Goal: Task Accomplishment & Management: Manage account settings

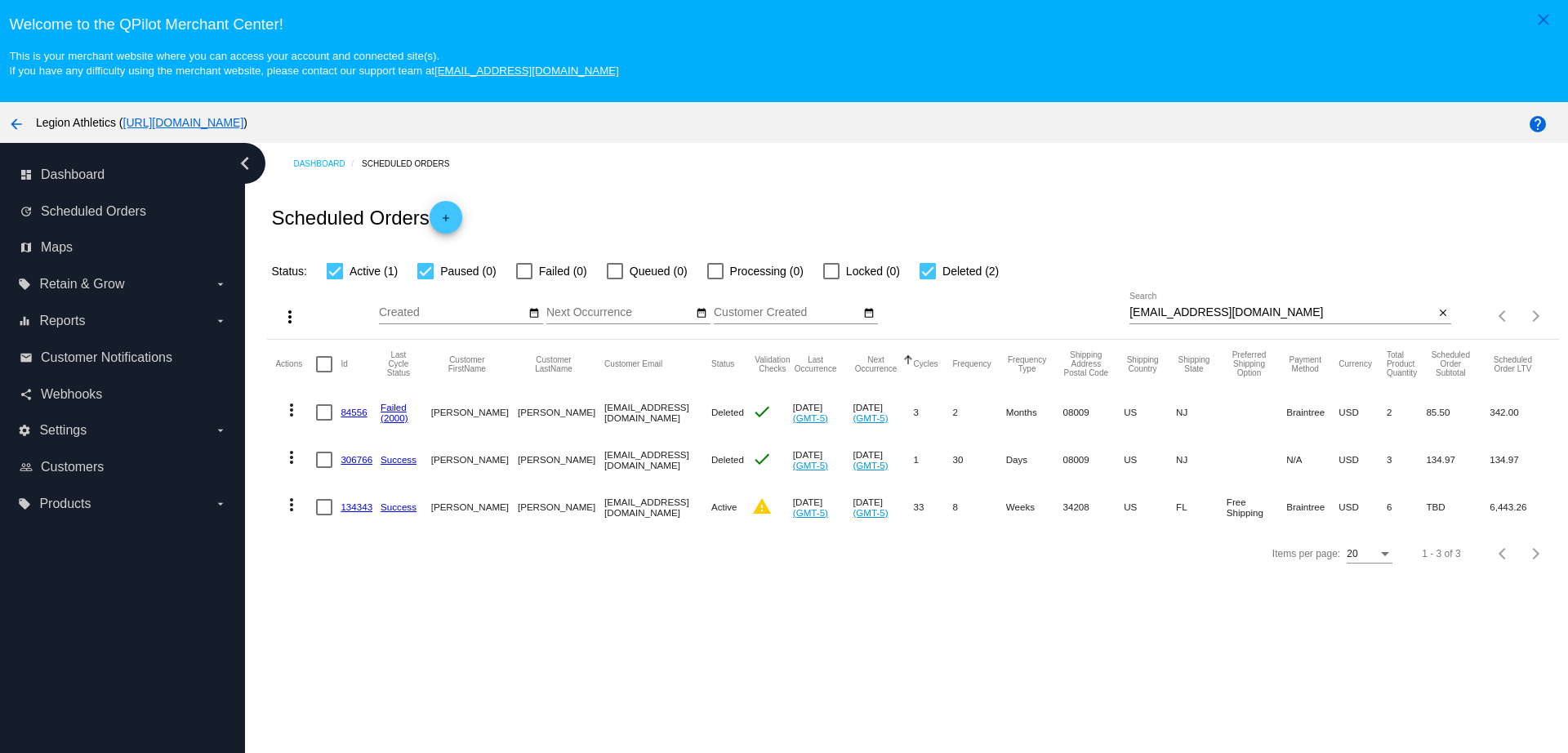
click at [1108, 310] on div "more_vert Sep Jan Feb Mar [DATE]" at bounding box center [912, 309] width 1290 height 58
drag, startPoint x: 1226, startPoint y: 314, endPoint x: 1101, endPoint y: 313, distance: 125.0
click at [1101, 313] on div "more_vert Sep Jan Feb Mar Apr 1" at bounding box center [912, 309] width 1290 height 58
paste input "elias.antypas@gmail"
type input "elias.antypas@gmail.com"
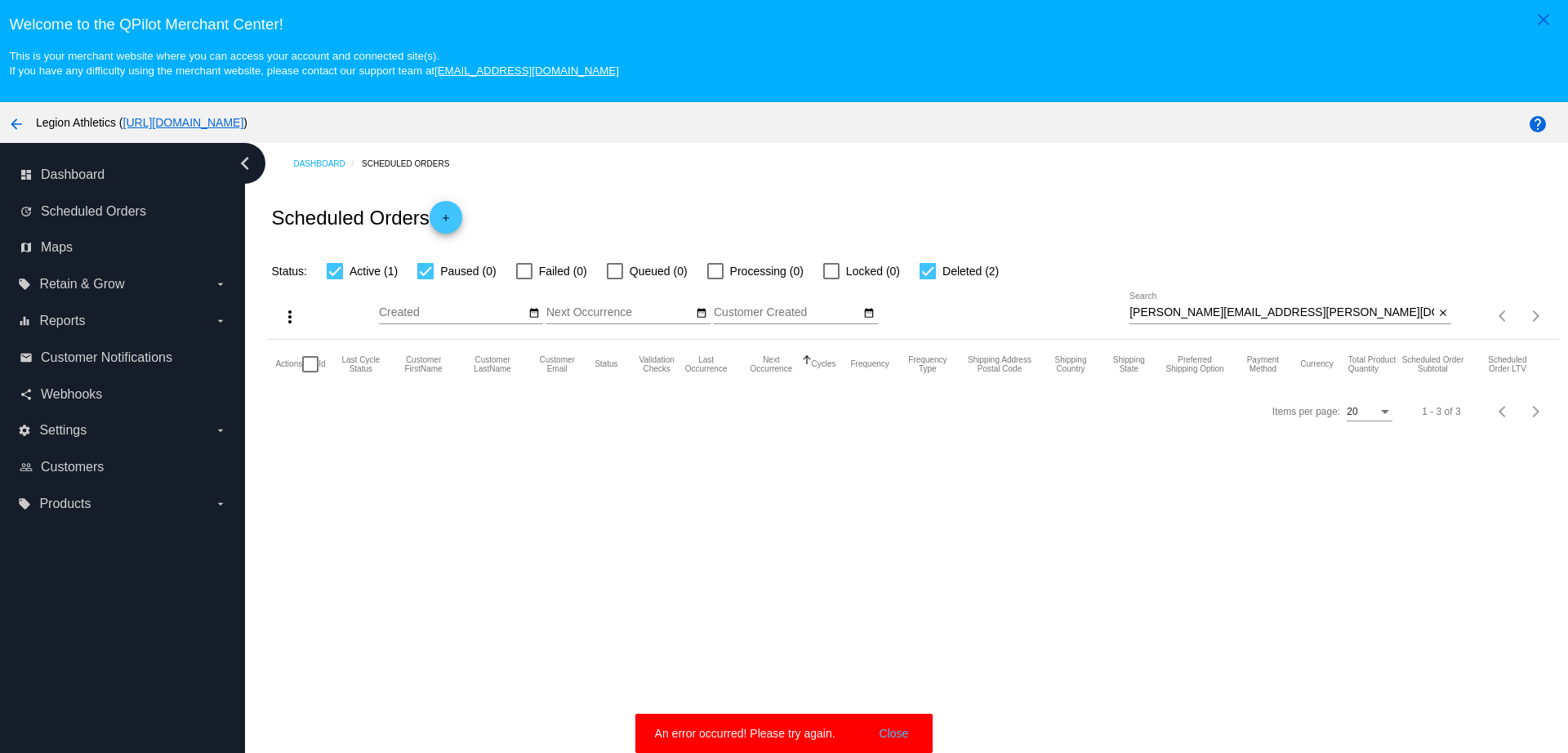
click at [1225, 300] on div "elias.antypas@gmail.com Search" at bounding box center [1281, 309] width 304 height 32
click at [1248, 308] on input "elias.antypas@gmail.com" at bounding box center [1281, 313] width 304 height 13
click at [942, 272] on label "Deleted (2)" at bounding box center [959, 271] width 80 height 20
click at [928, 279] on input "Deleted (2)" at bounding box center [927, 279] width 1 height 1
checkbox input "false"
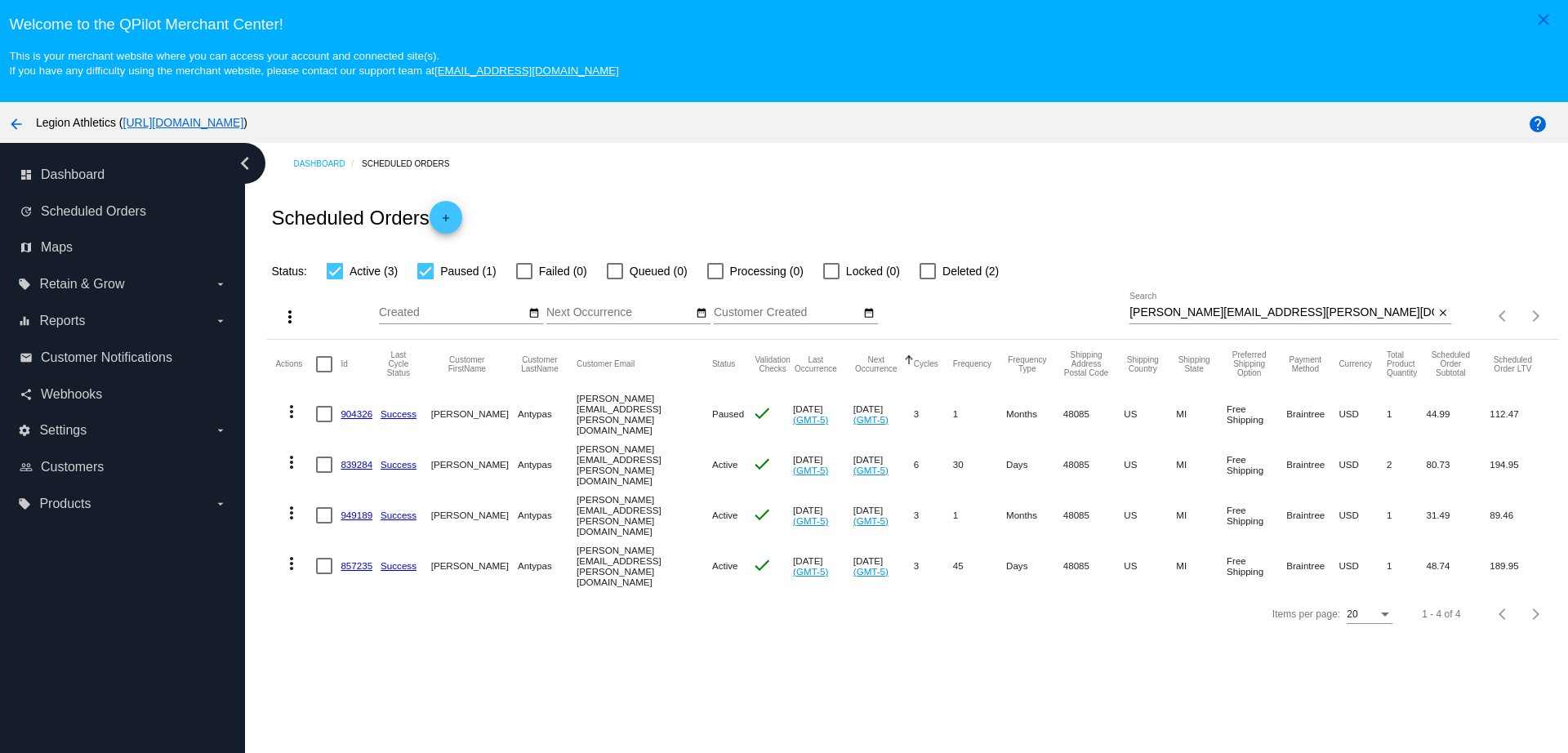
click at [357, 452] on mat-cell "839284" at bounding box center [360, 464] width 40 height 50
click at [358, 458] on link "839284" at bounding box center [356, 463] width 32 height 10
click at [367, 410] on link "904326" at bounding box center [356, 413] width 32 height 10
click at [343, 510] on link "949189" at bounding box center [356, 514] width 32 height 10
click at [351, 560] on link "857235" at bounding box center [356, 565] width 32 height 10
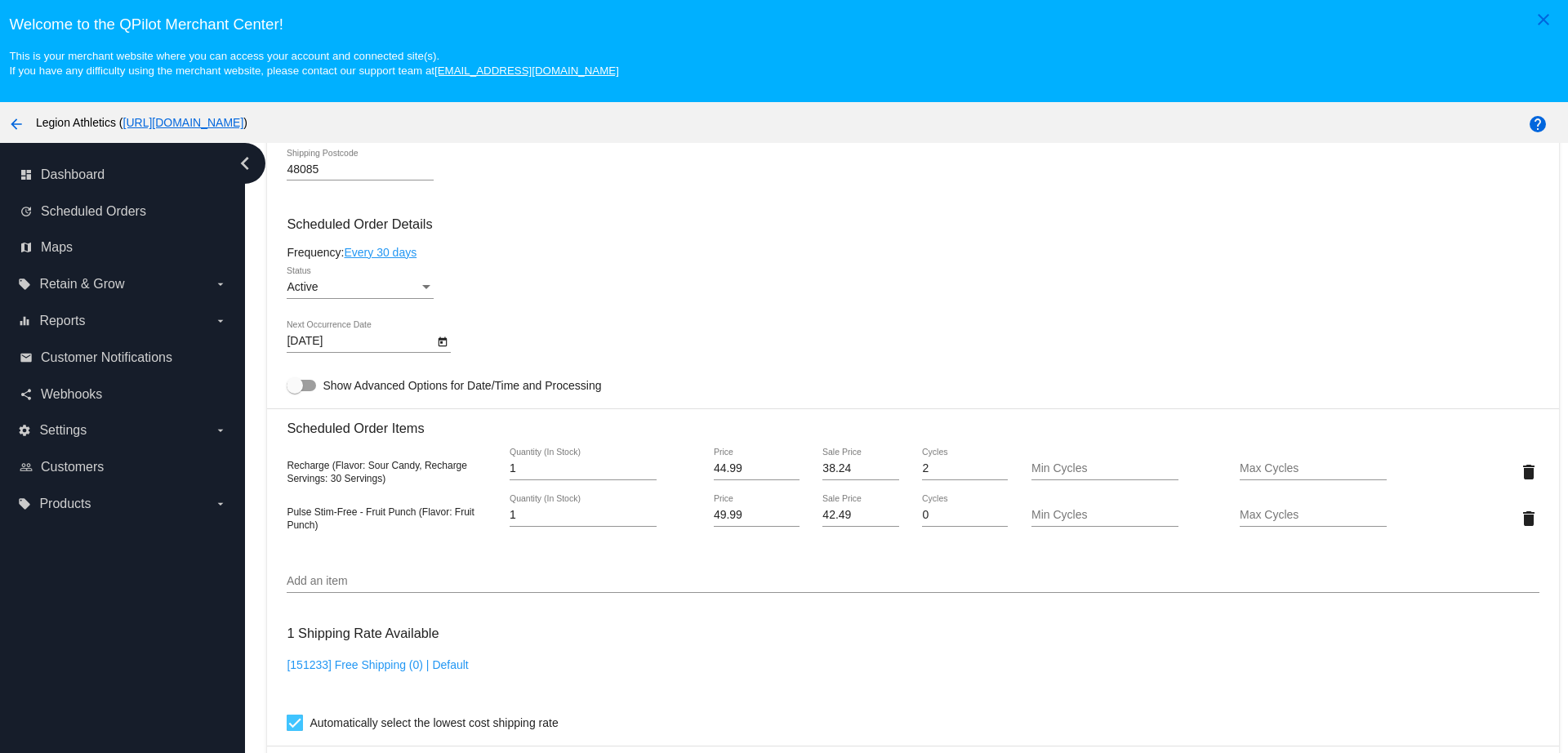
scroll to position [918, 0]
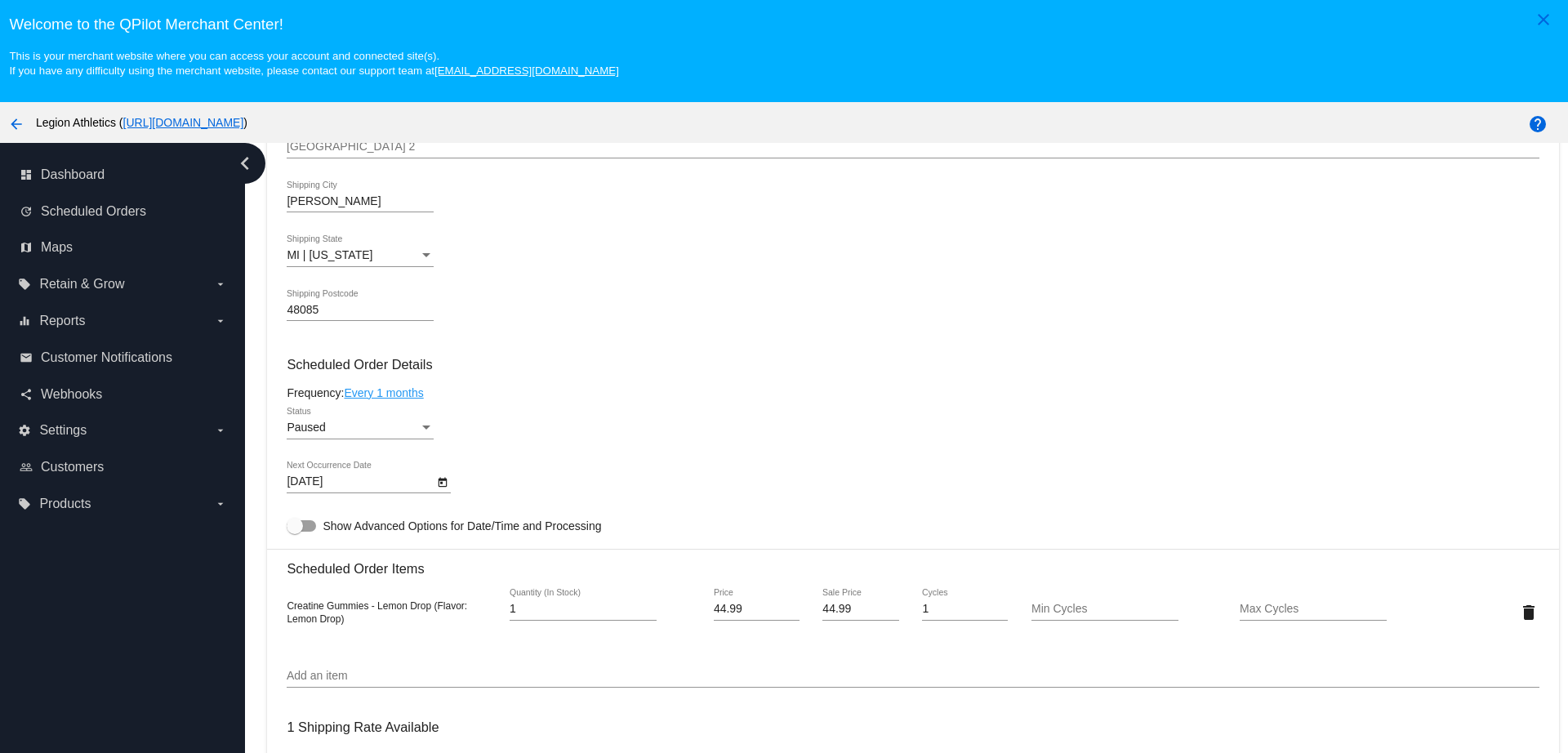
scroll to position [1020, 0]
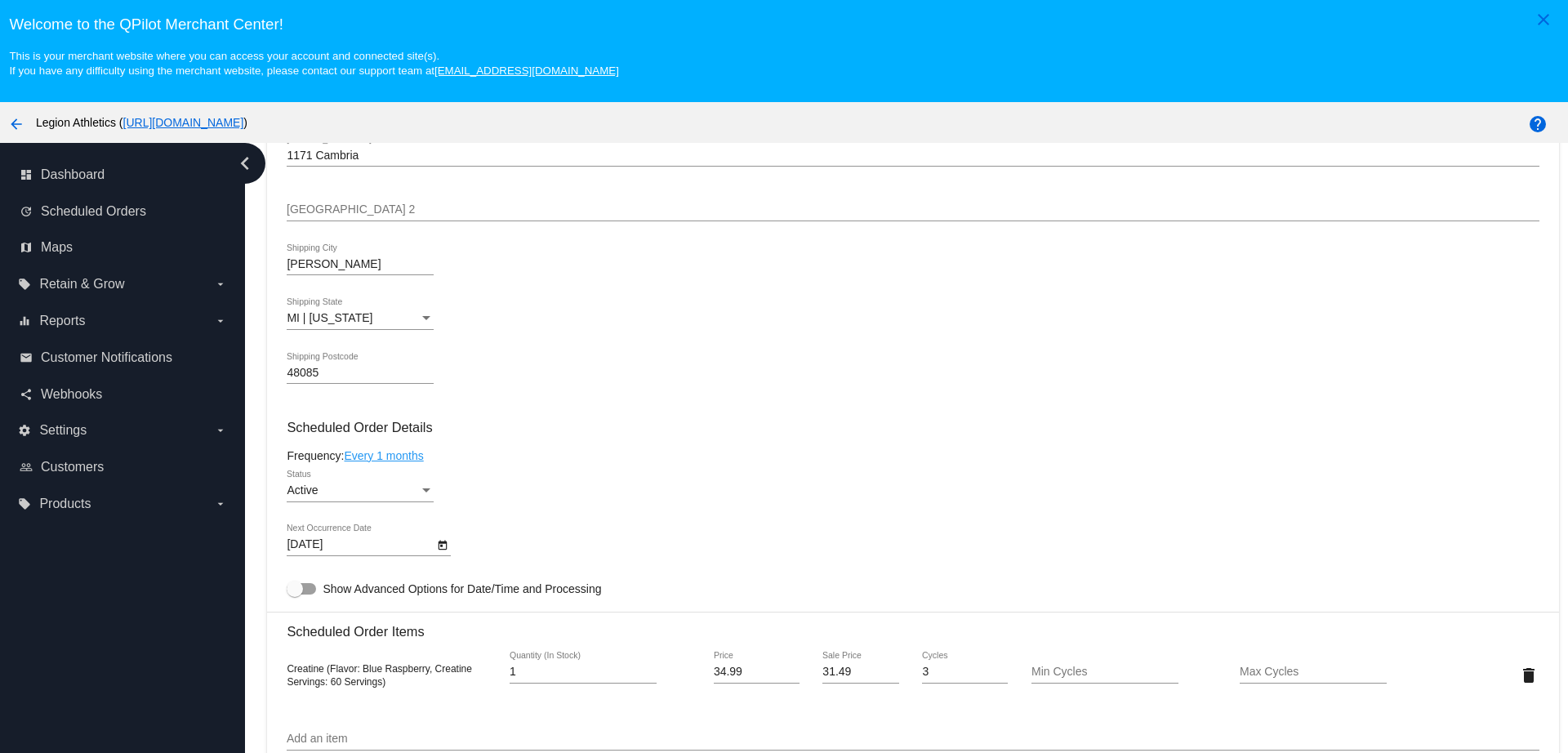
scroll to position [816, 0]
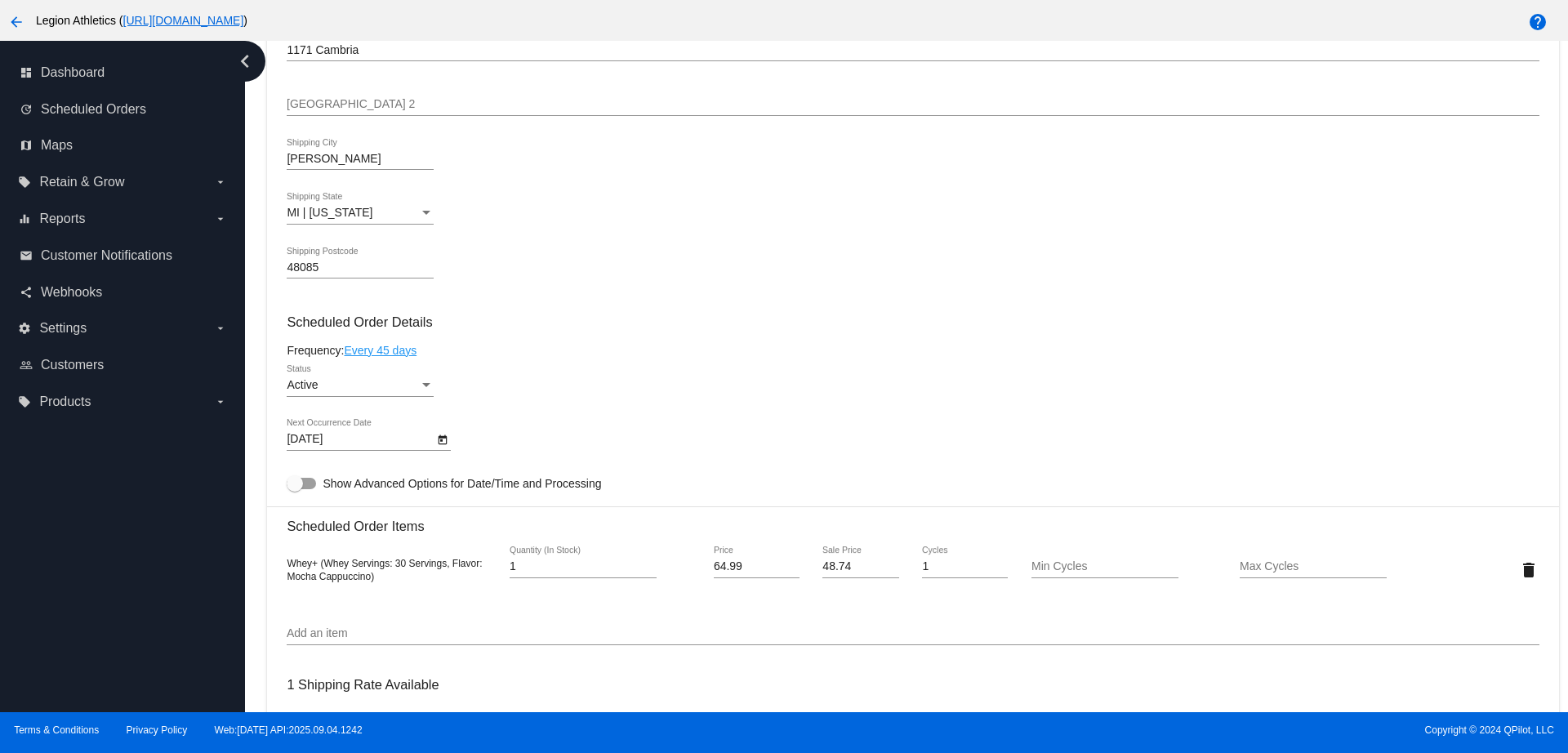
scroll to position [816, 0]
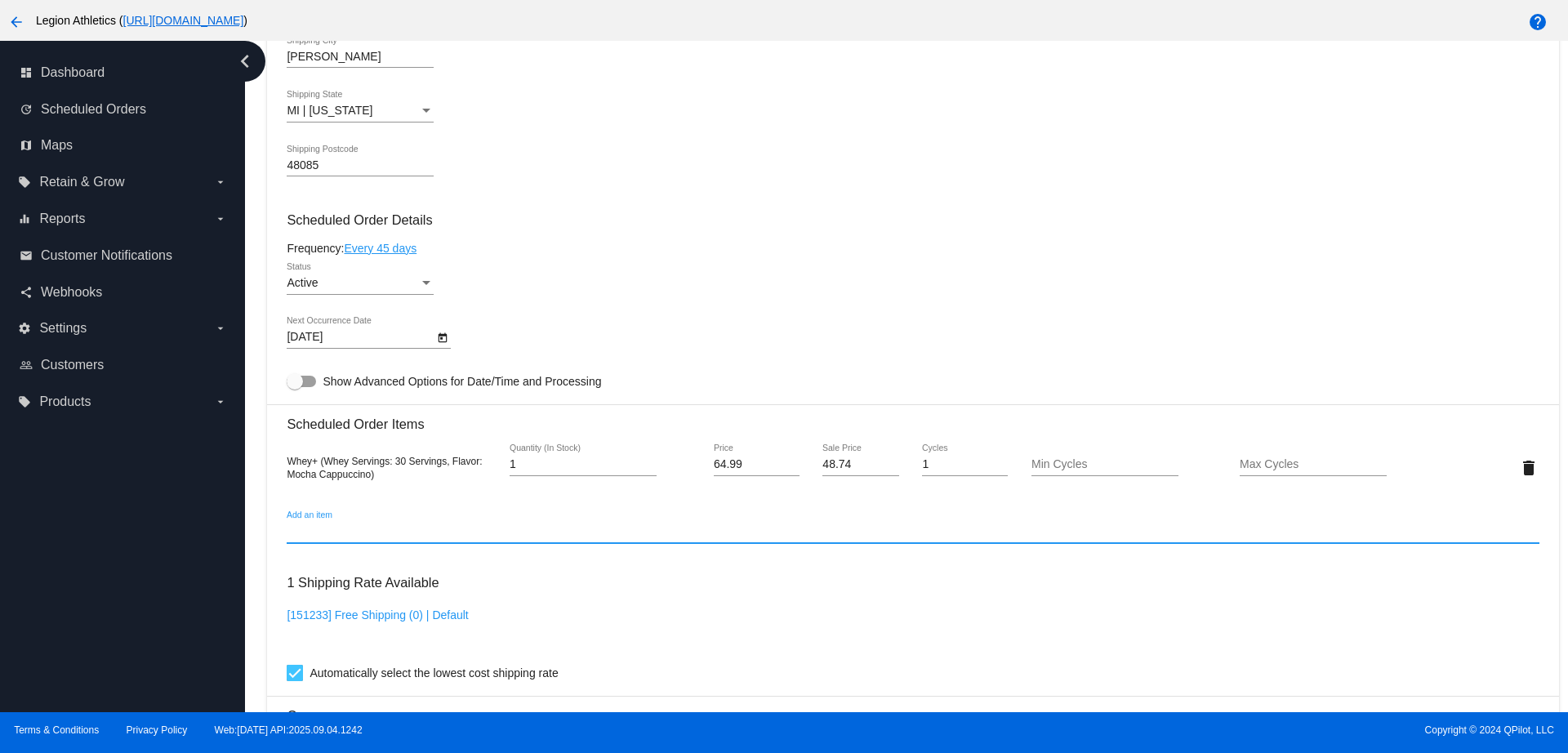
click at [388, 529] on input "Add an item" at bounding box center [911, 531] width 1252 height 13
paste input "3853256"
type input "3853256"
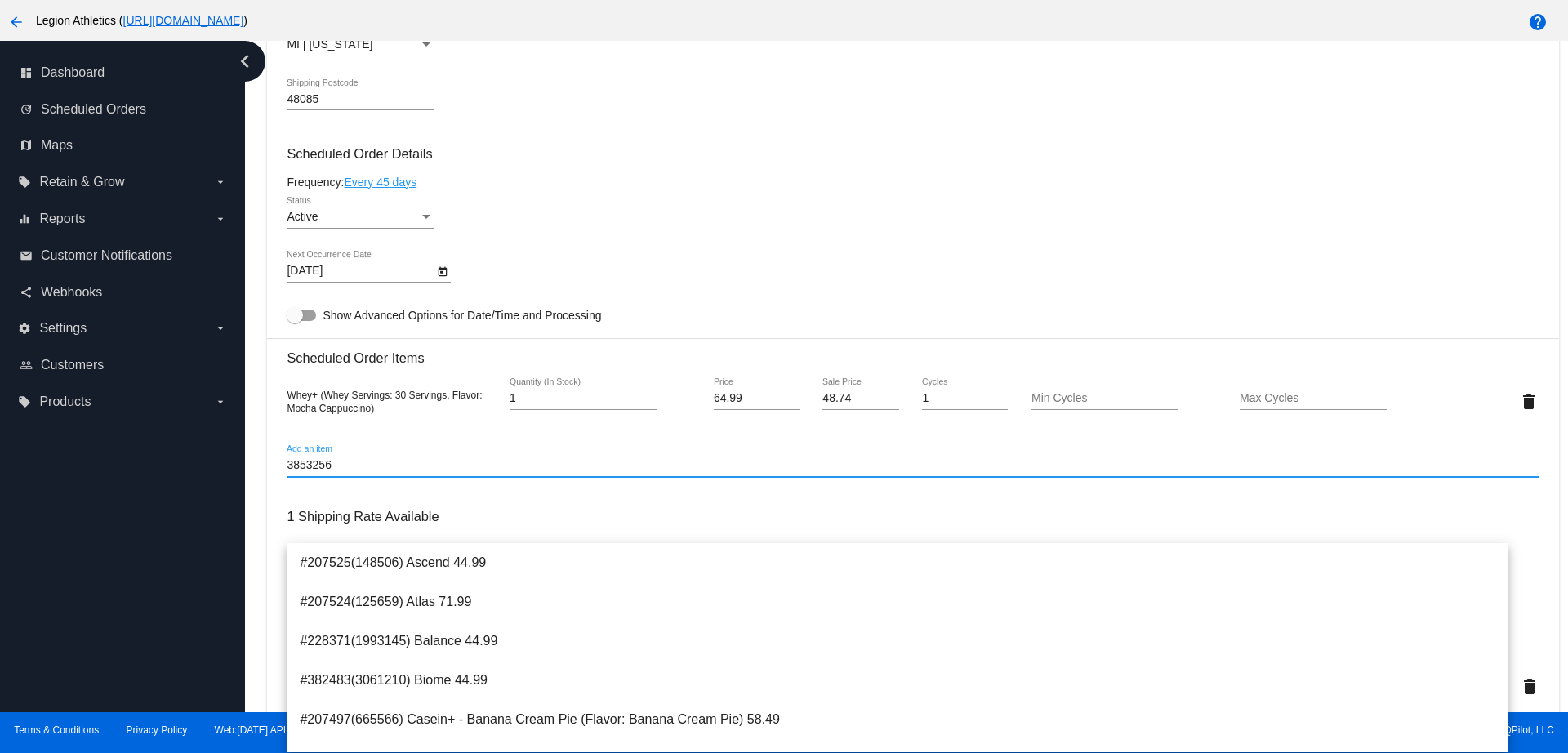
scroll to position [918, 0]
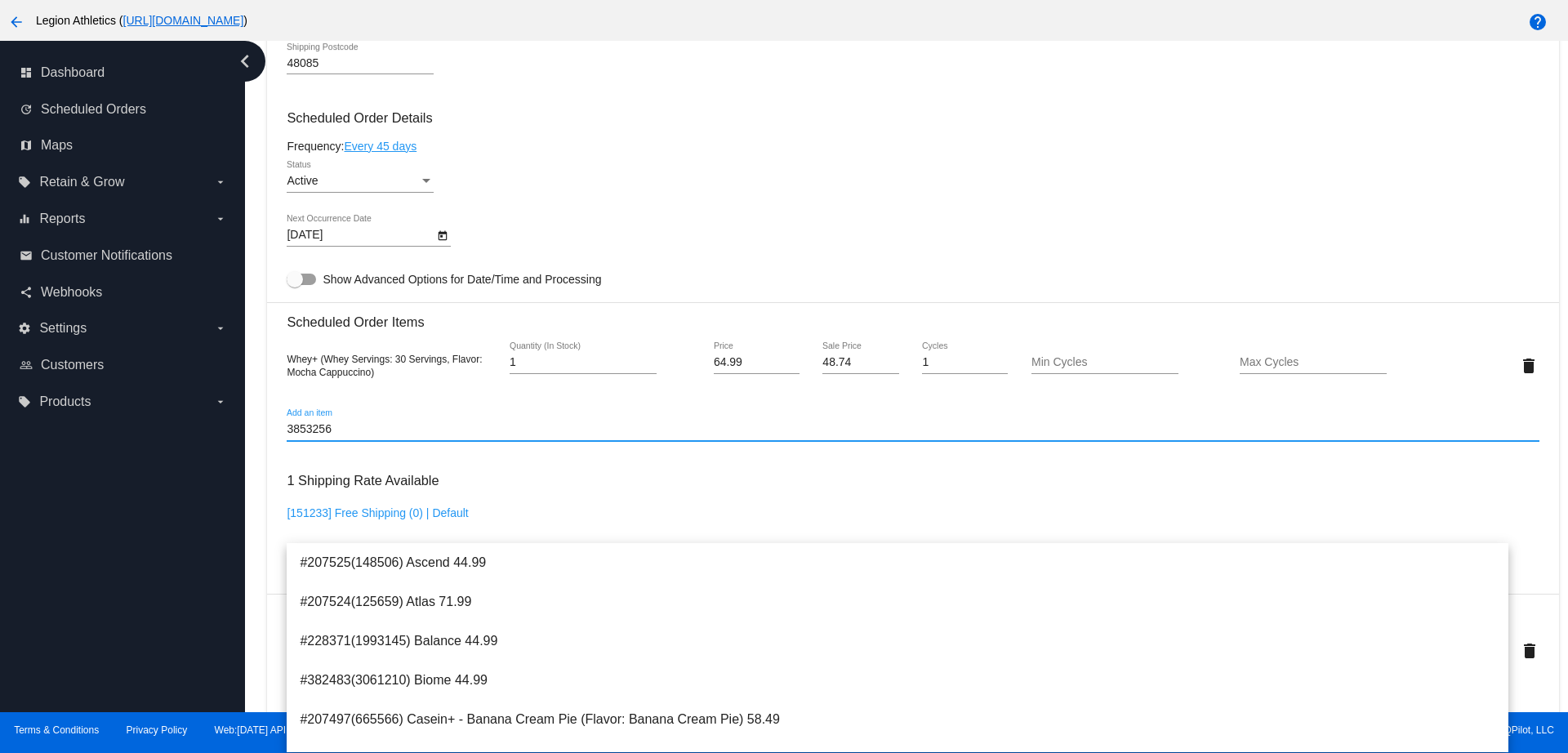
click at [381, 434] on input "3853256" at bounding box center [911, 429] width 1252 height 13
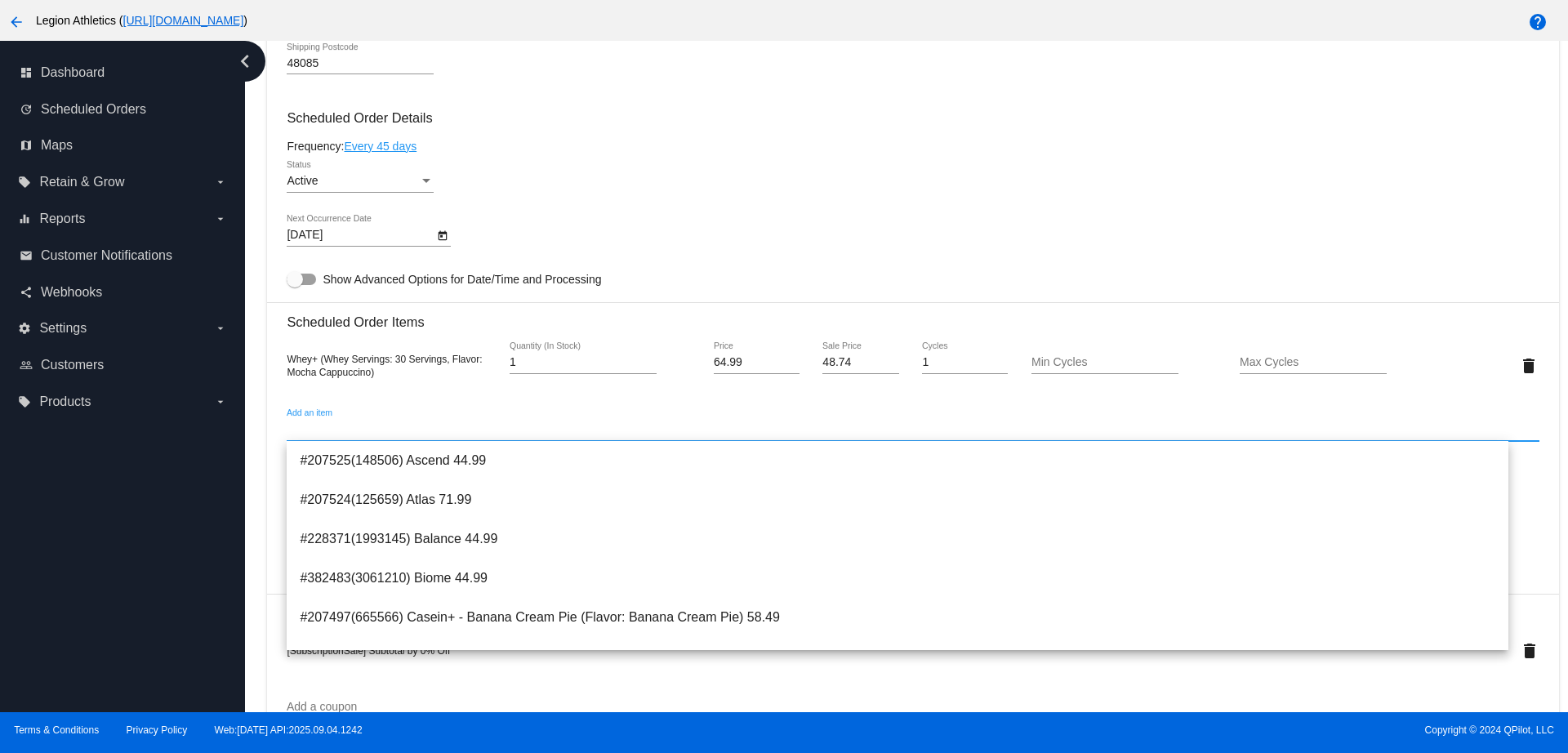
paste input "WB-50UB-VJCW"
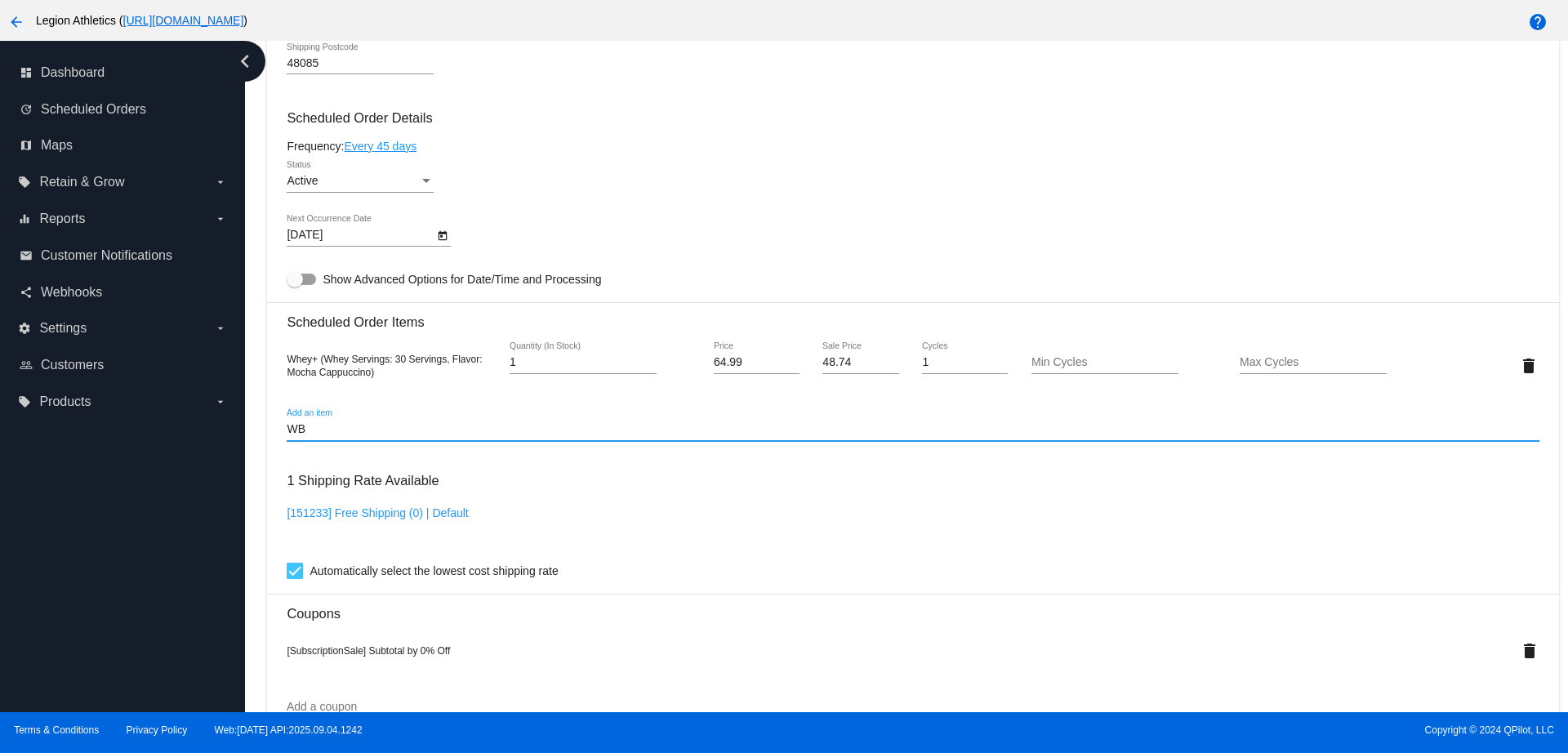
type input "W"
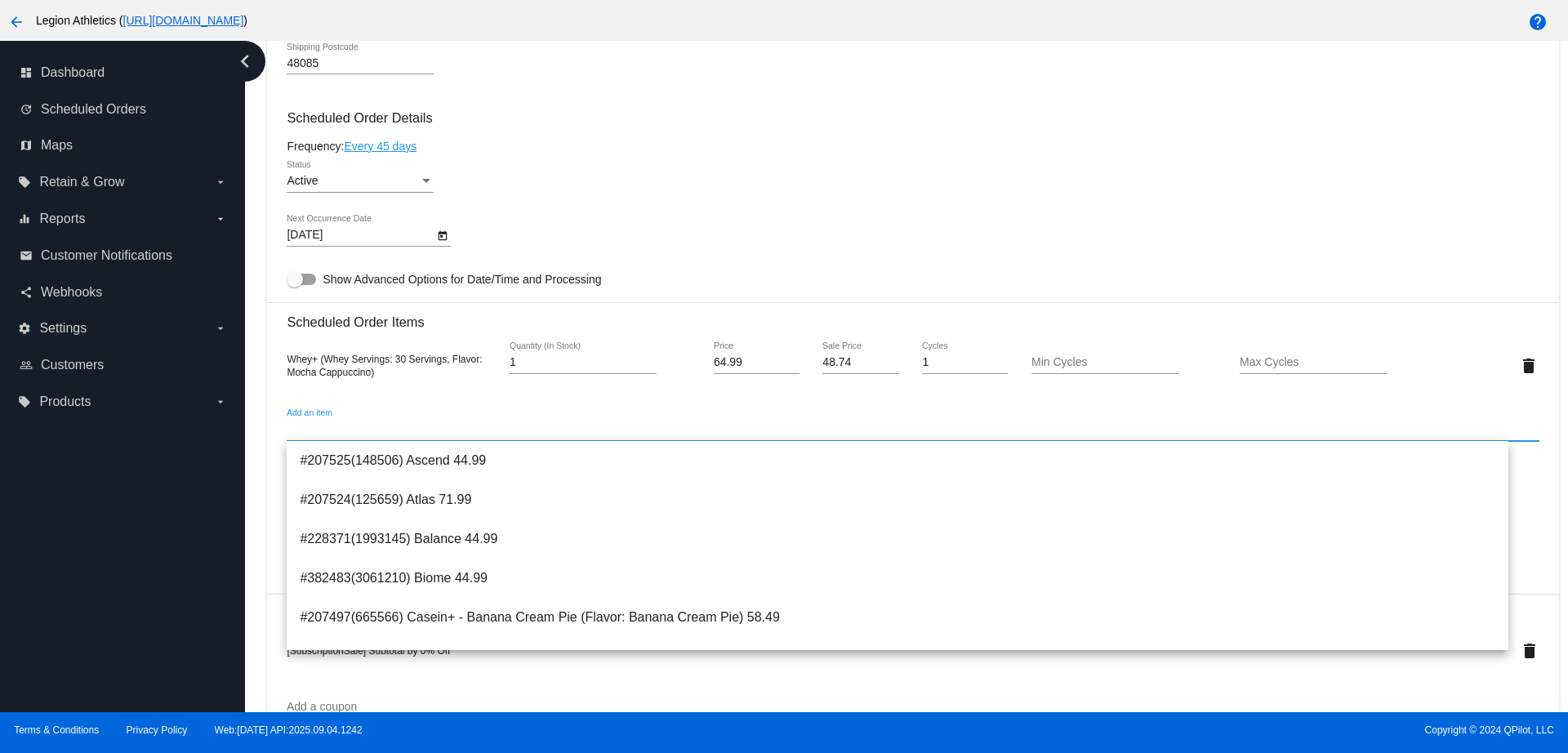
paste input "Whey+ Peanut Butter Fudge 30sv"
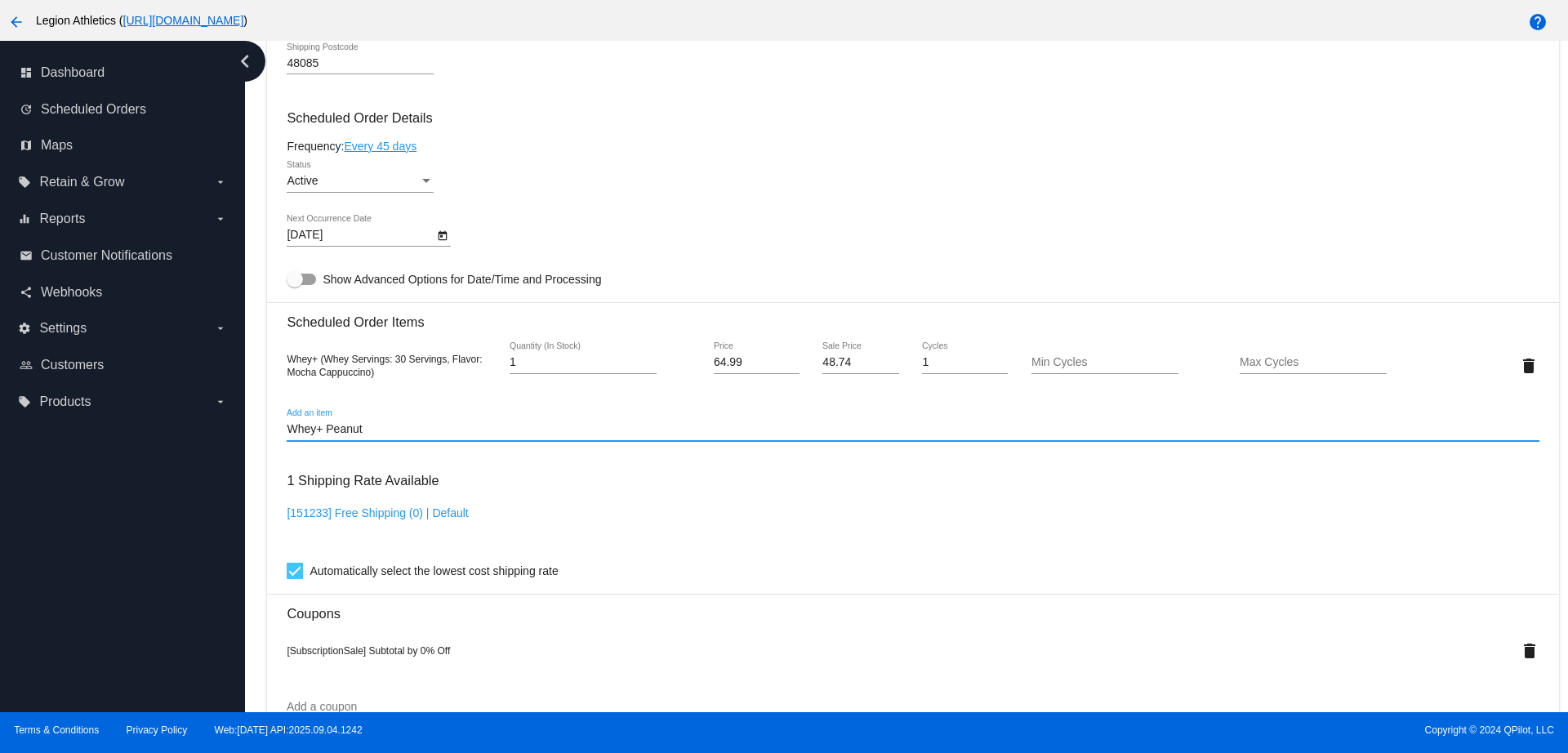
click at [318, 431] on input "Whey+ Peanut" at bounding box center [911, 429] width 1252 height 13
click at [325, 432] on input "Whey+ Peanut" at bounding box center [911, 429] width 1252 height 13
type input "Whey Peanut"
drag, startPoint x: 371, startPoint y: 431, endPoint x: 243, endPoint y: 413, distance: 129.3
click at [243, 413] on div "dashboard Dashboard update Scheduled Orders map Maps local_offer Retain & Grow …" at bounding box center [784, 376] width 1568 height 671
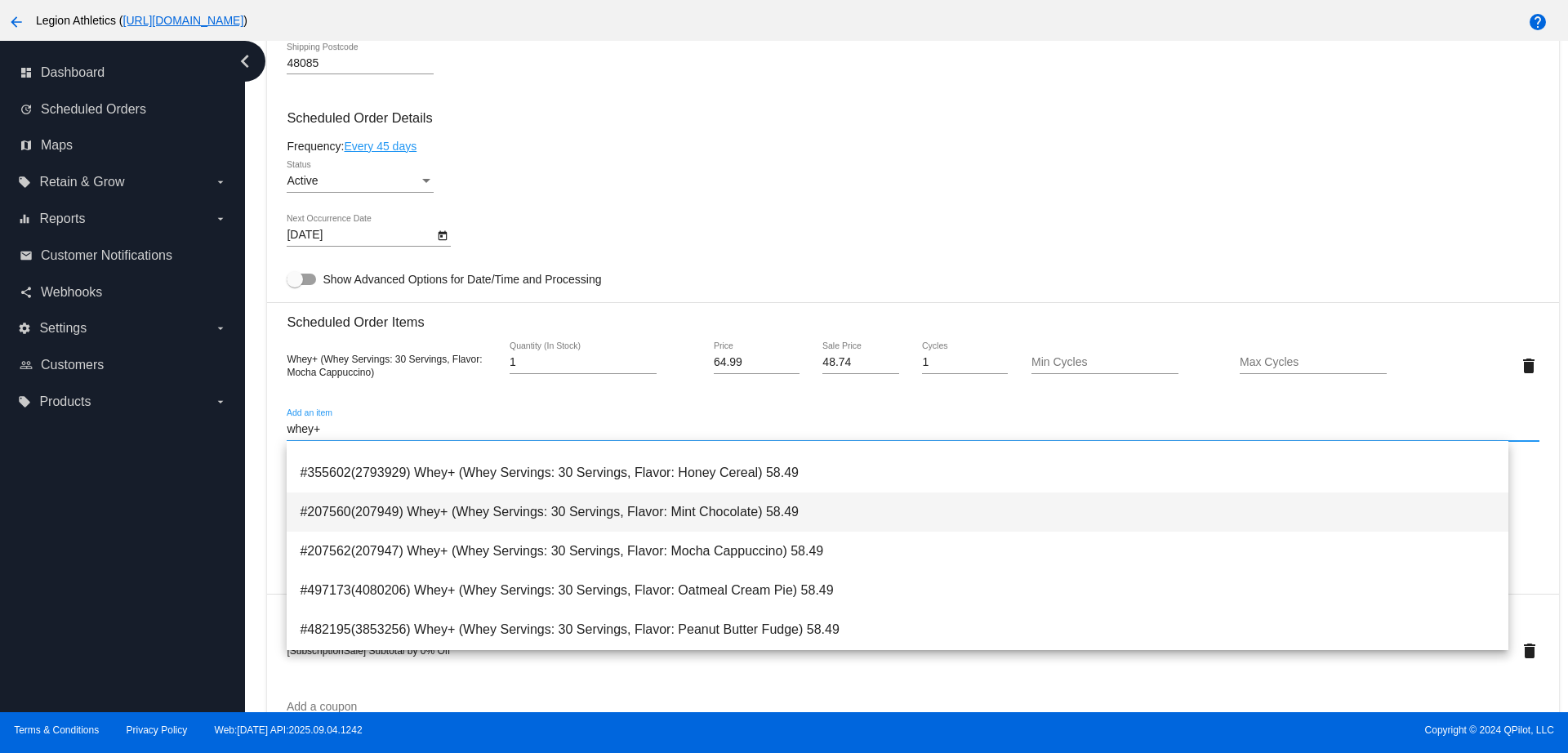
scroll to position [816, 0]
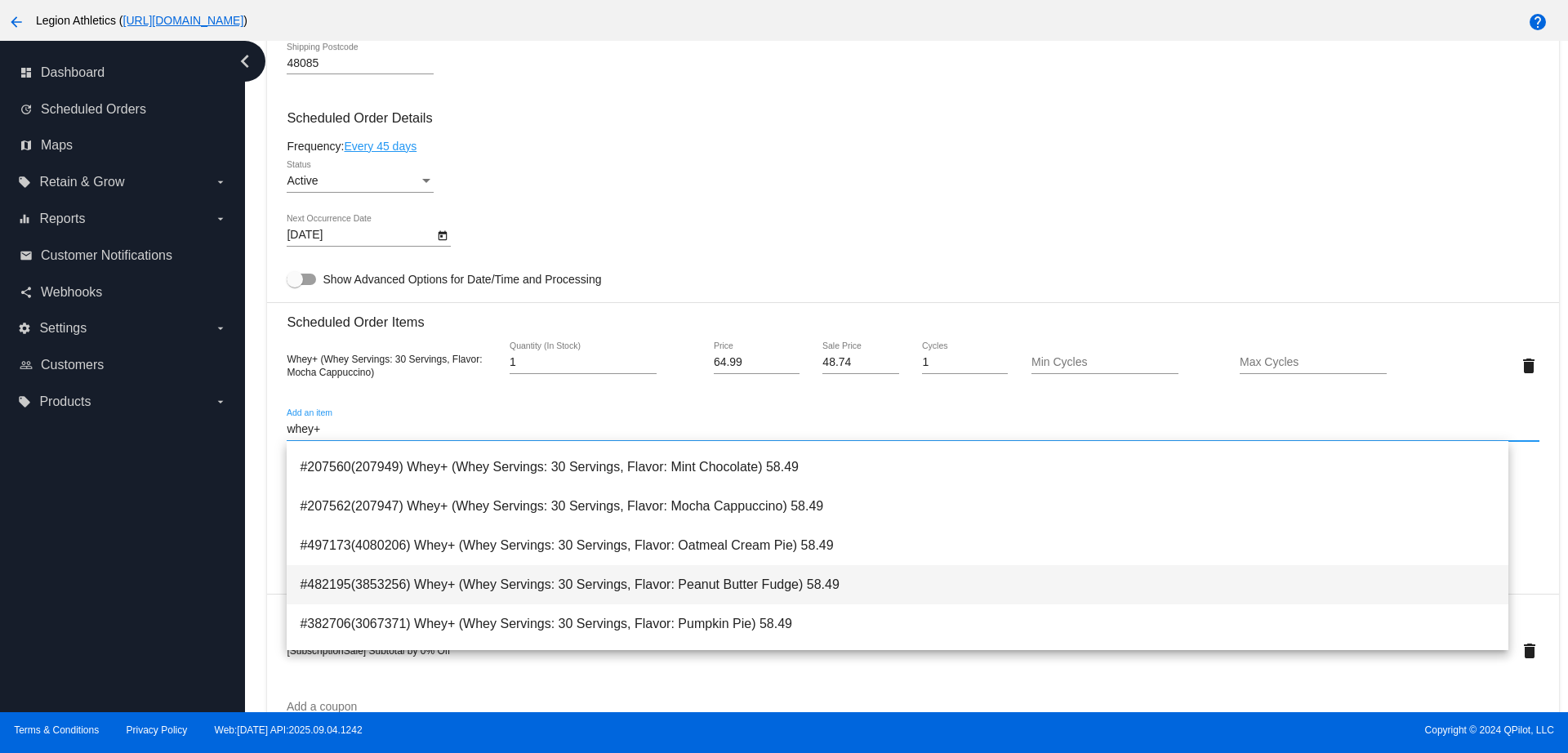
type input "whey+"
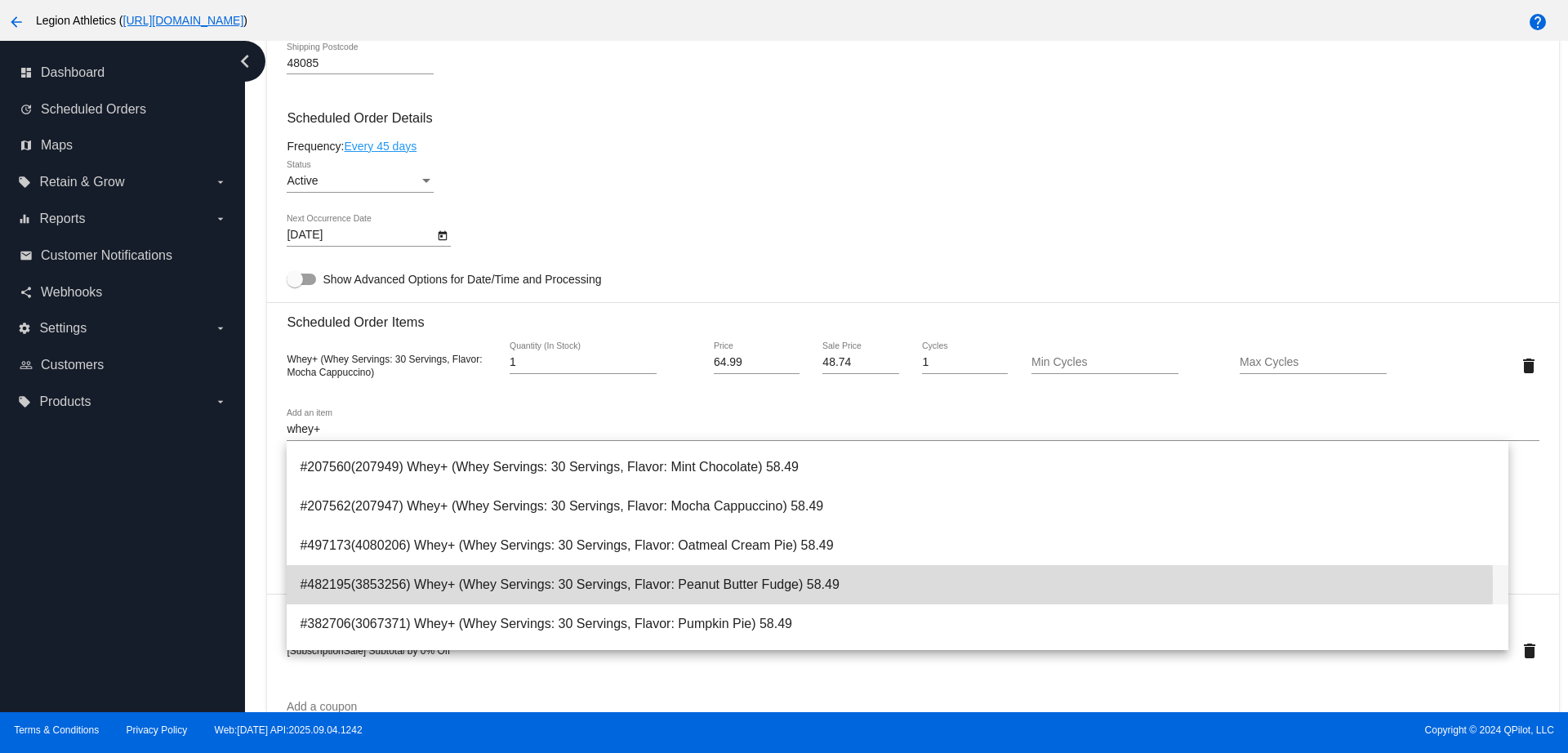
click at [786, 585] on span "#482195(3853256) Whey+ (Whey Servings: 30 Servings, Flavor: Peanut Butter Fudge…" at bounding box center [896, 583] width 1195 height 39
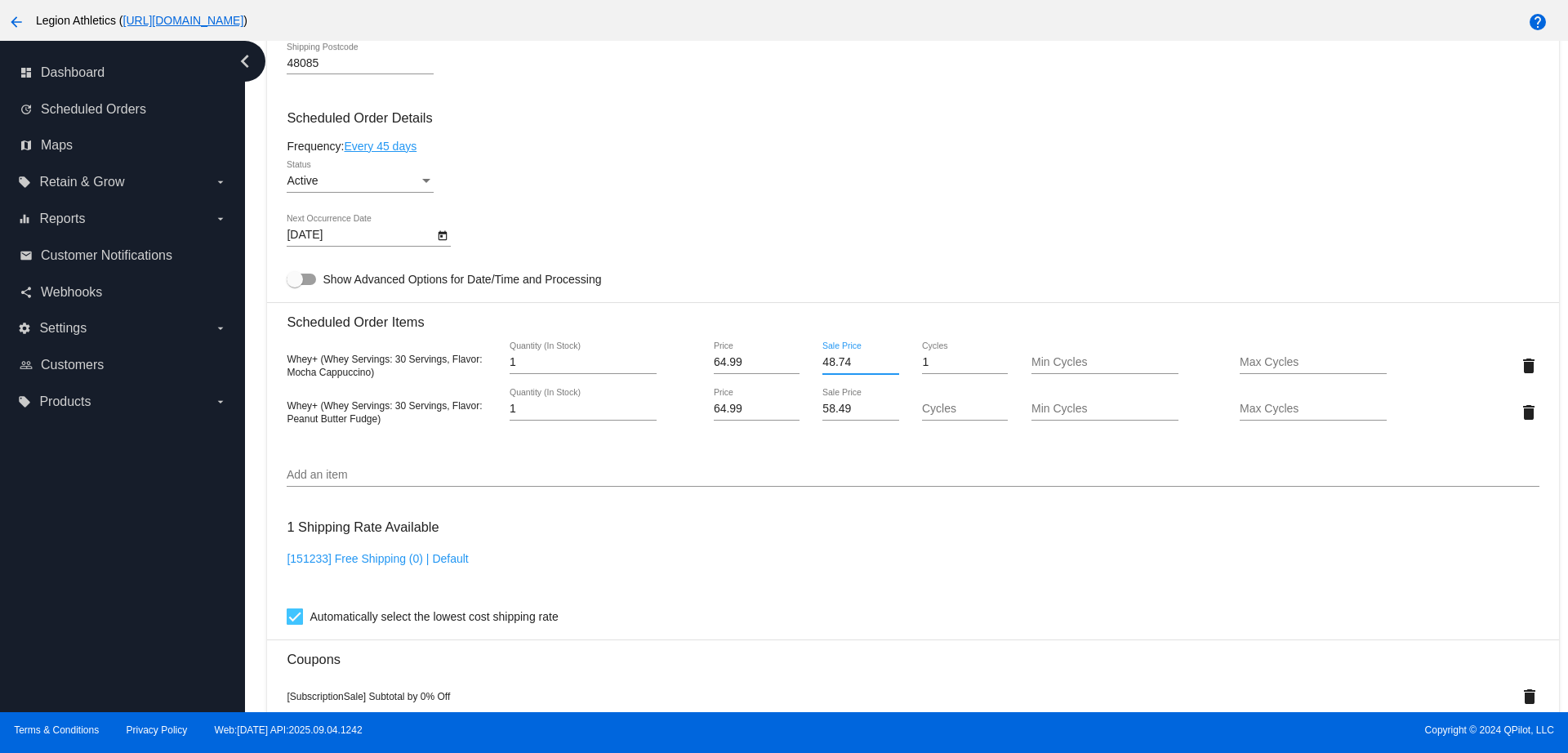
drag, startPoint x: 841, startPoint y: 361, endPoint x: 800, endPoint y: 363, distance: 41.0
click at [808, 363] on div "48.74 Sale Price" at bounding box center [860, 365] width 104 height 46
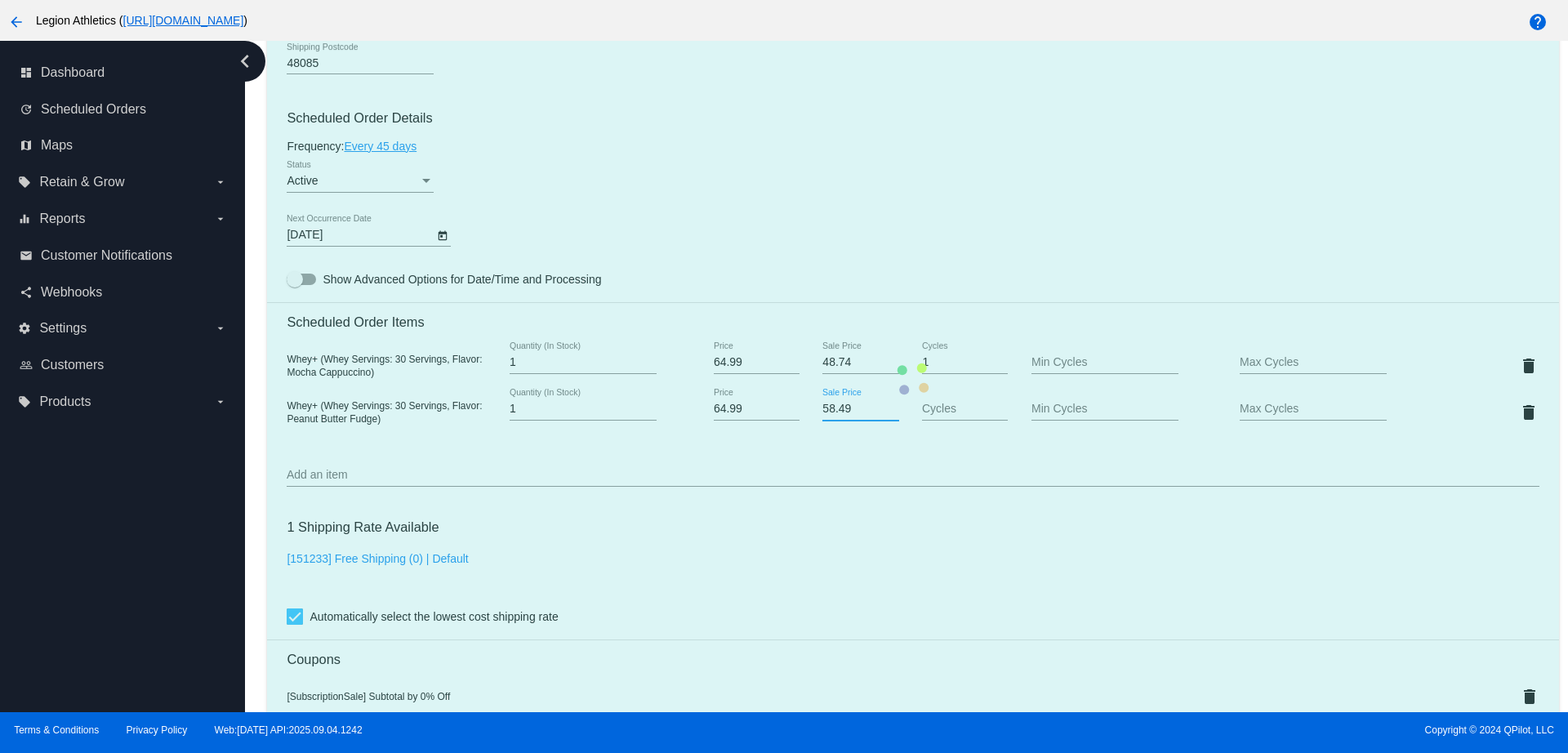
paste input "48.74"
drag, startPoint x: 843, startPoint y: 407, endPoint x: 788, endPoint y: 406, distance: 55.0
click at [788, 407] on mat-card "Customer 5820847: Elias Antypas elias.antypas@gmail.com Customer Shipping Enter…" at bounding box center [912, 379] width 1290 height 1735
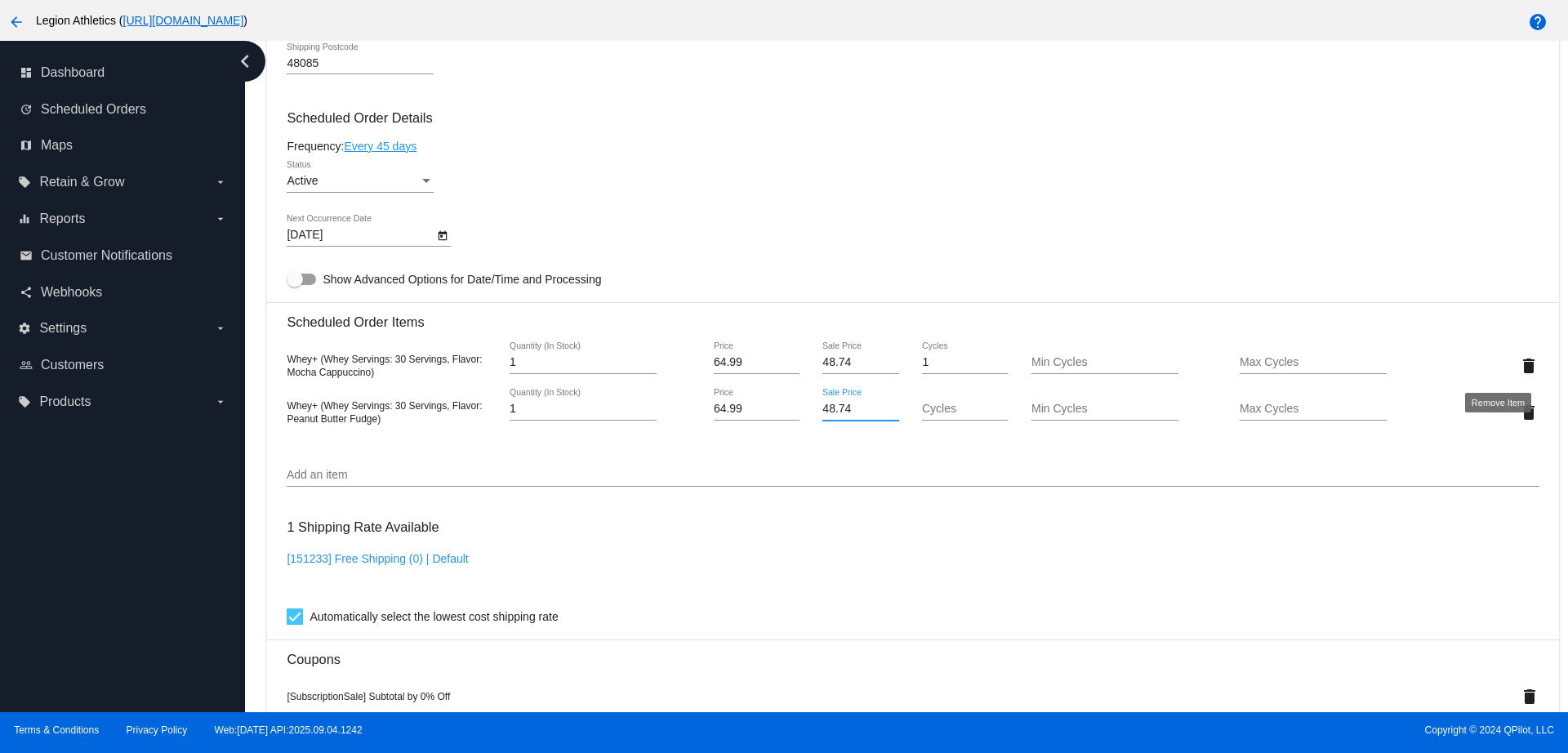
type input "48.74"
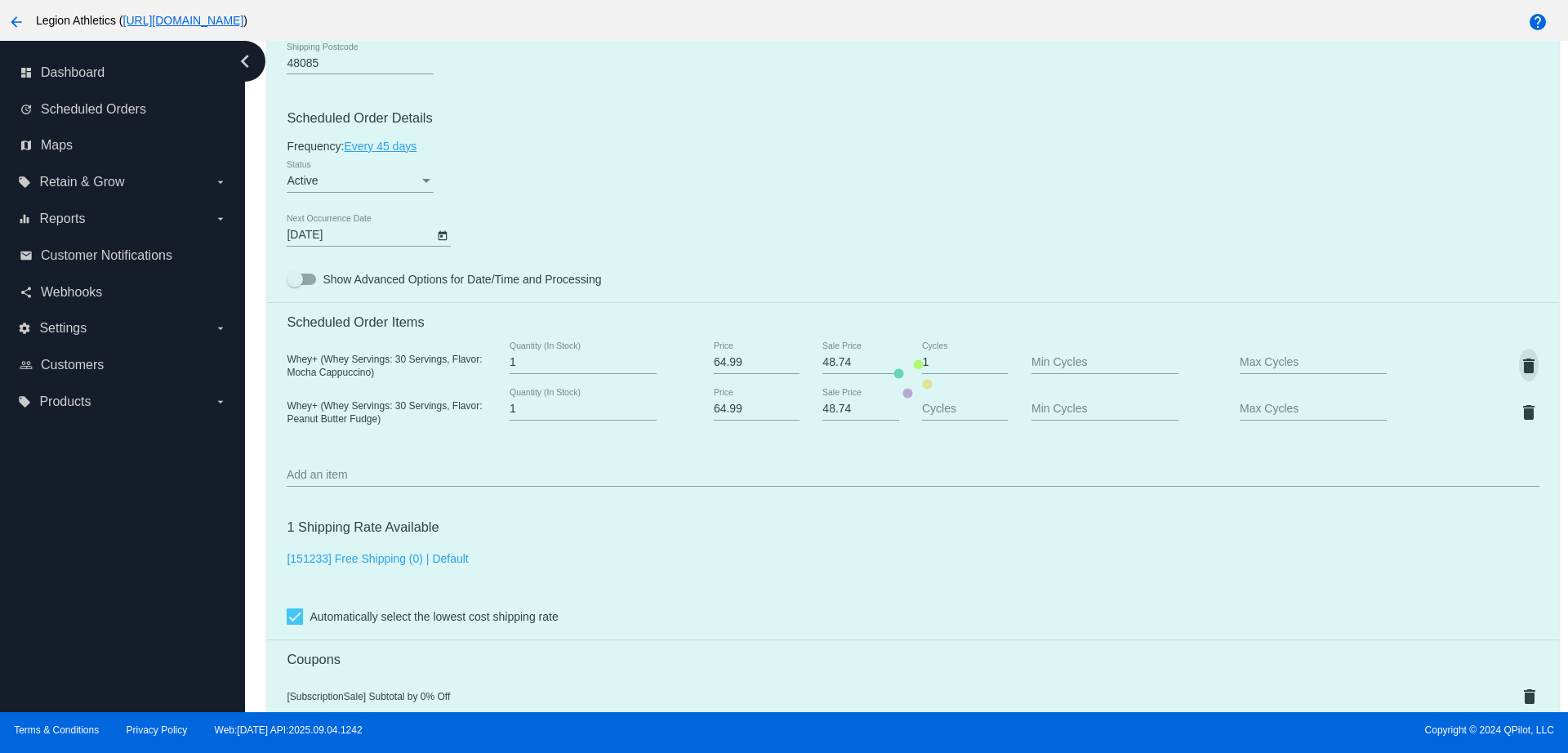
click at [1493, 363] on mat-card "Customer 5820847: Elias Antypas elias.antypas@gmail.com Customer Shipping Enter…" at bounding box center [912, 379] width 1290 height 1735
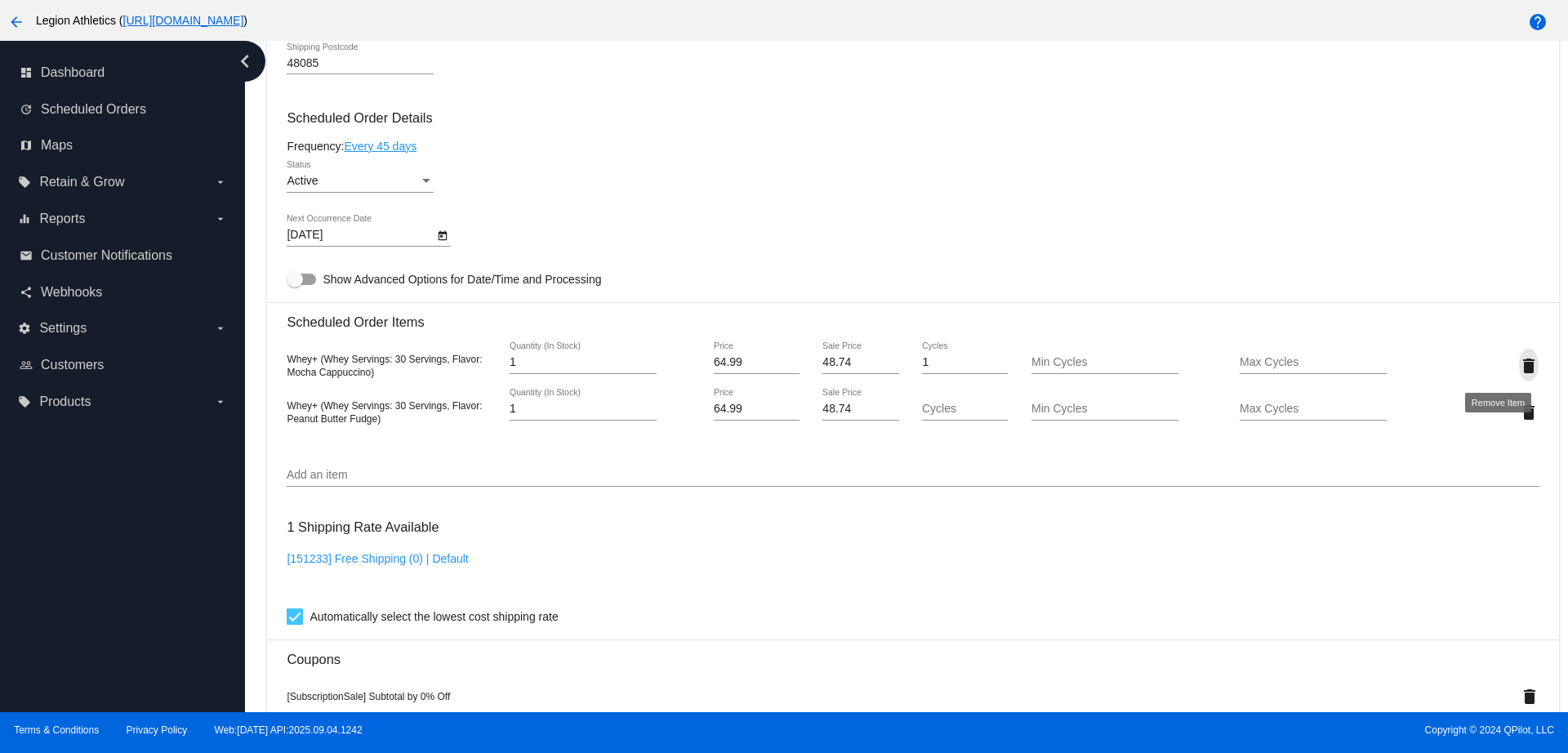
click at [1519, 356] on mat-icon "delete" at bounding box center [1528, 366] width 20 height 20
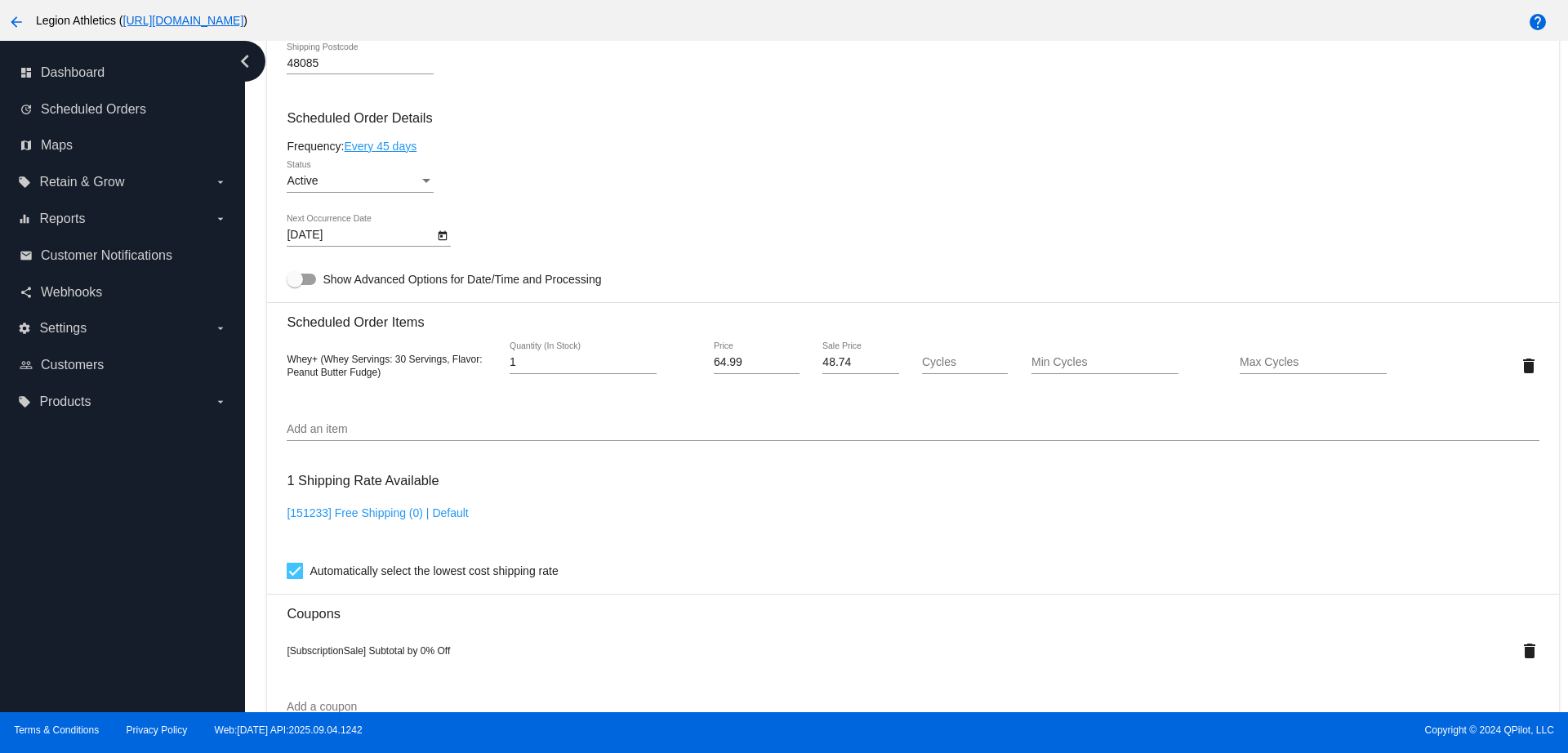
click at [650, 417] on mat-card "Customer 5820847: Elias Antypas elias.antypas@gmail.com Customer Shipping Enter…" at bounding box center [912, 356] width 1290 height 1690
click at [656, 421] on div "Add an item" at bounding box center [911, 425] width 1252 height 32
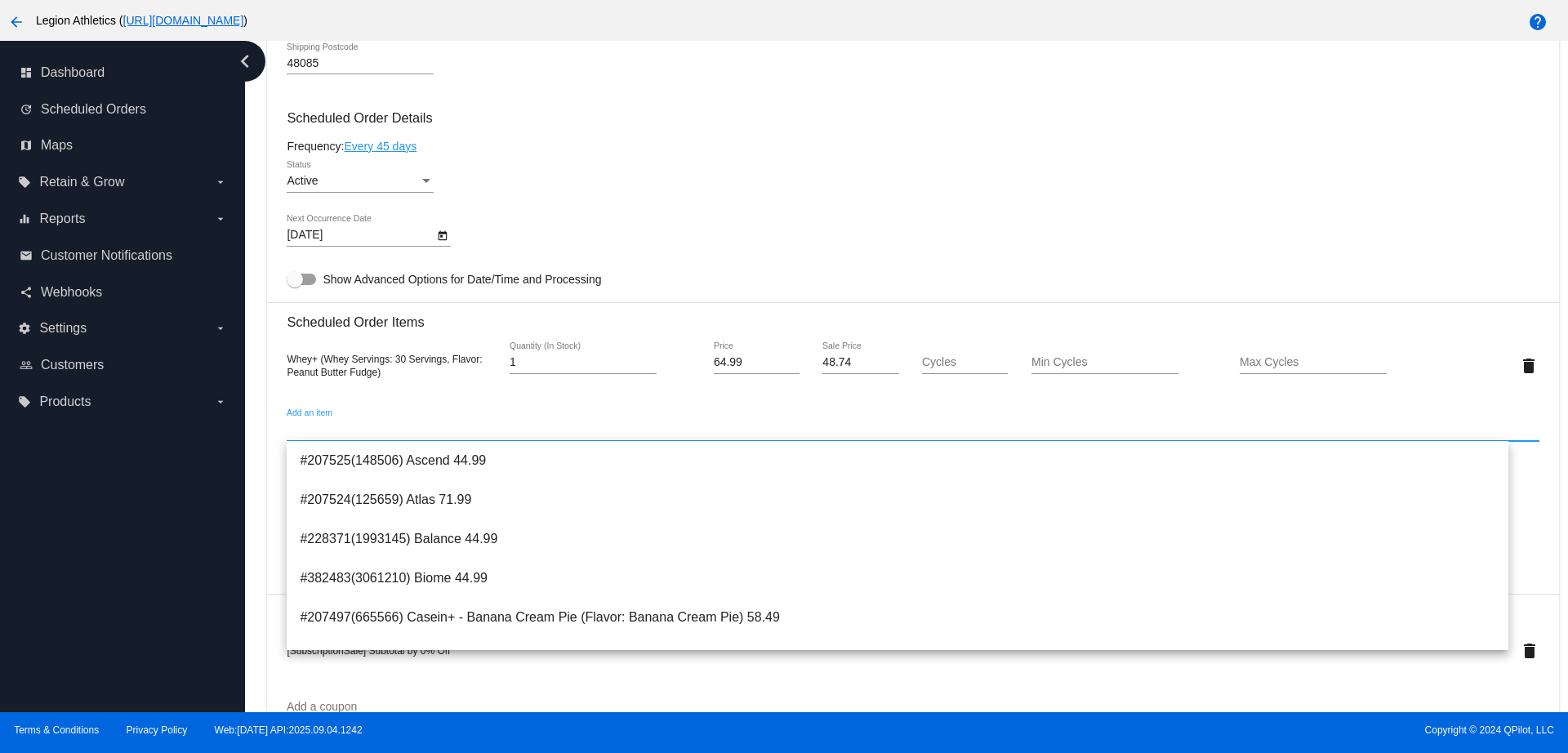
click at [658, 431] on input "Add an item" at bounding box center [911, 429] width 1252 height 13
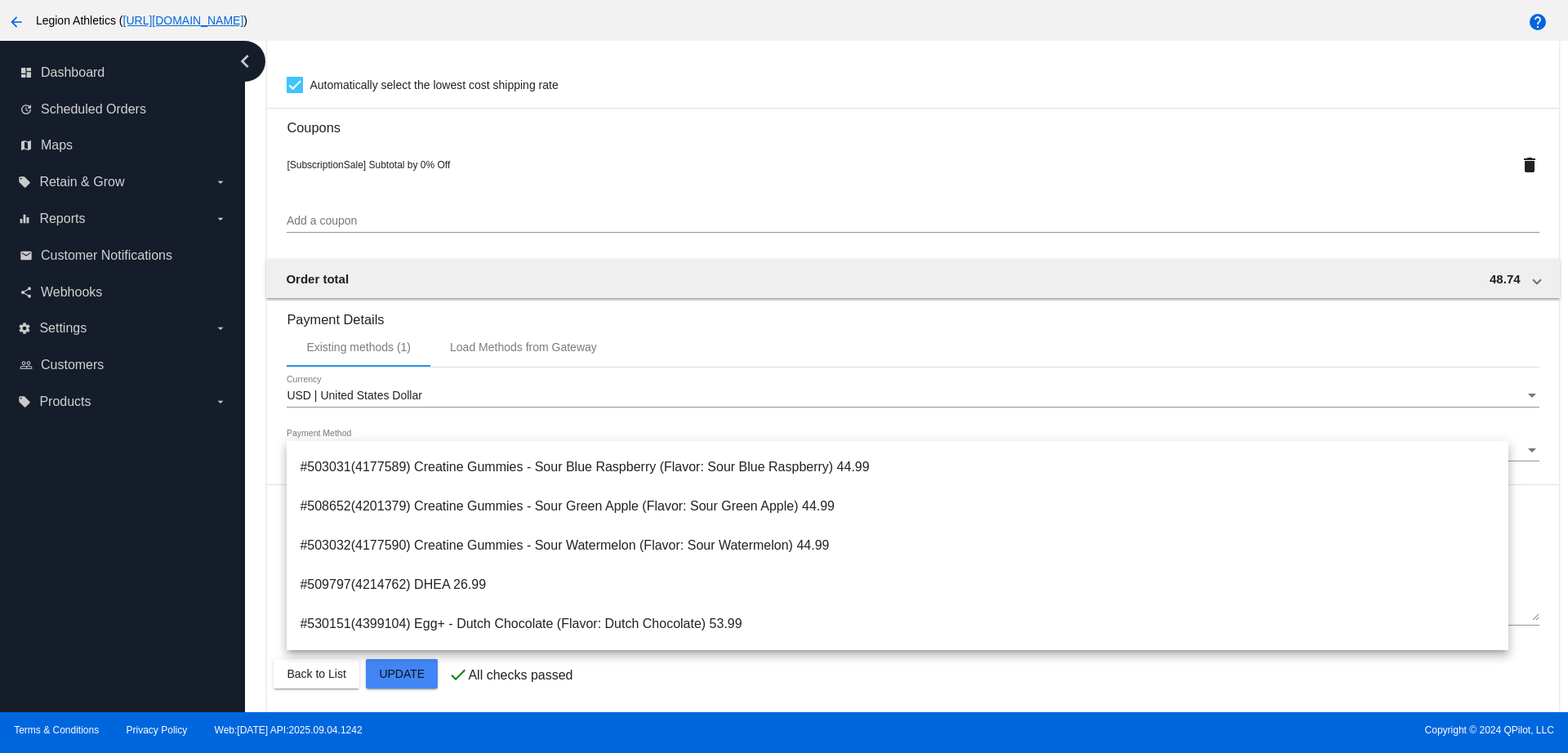
scroll to position [1407, 0]
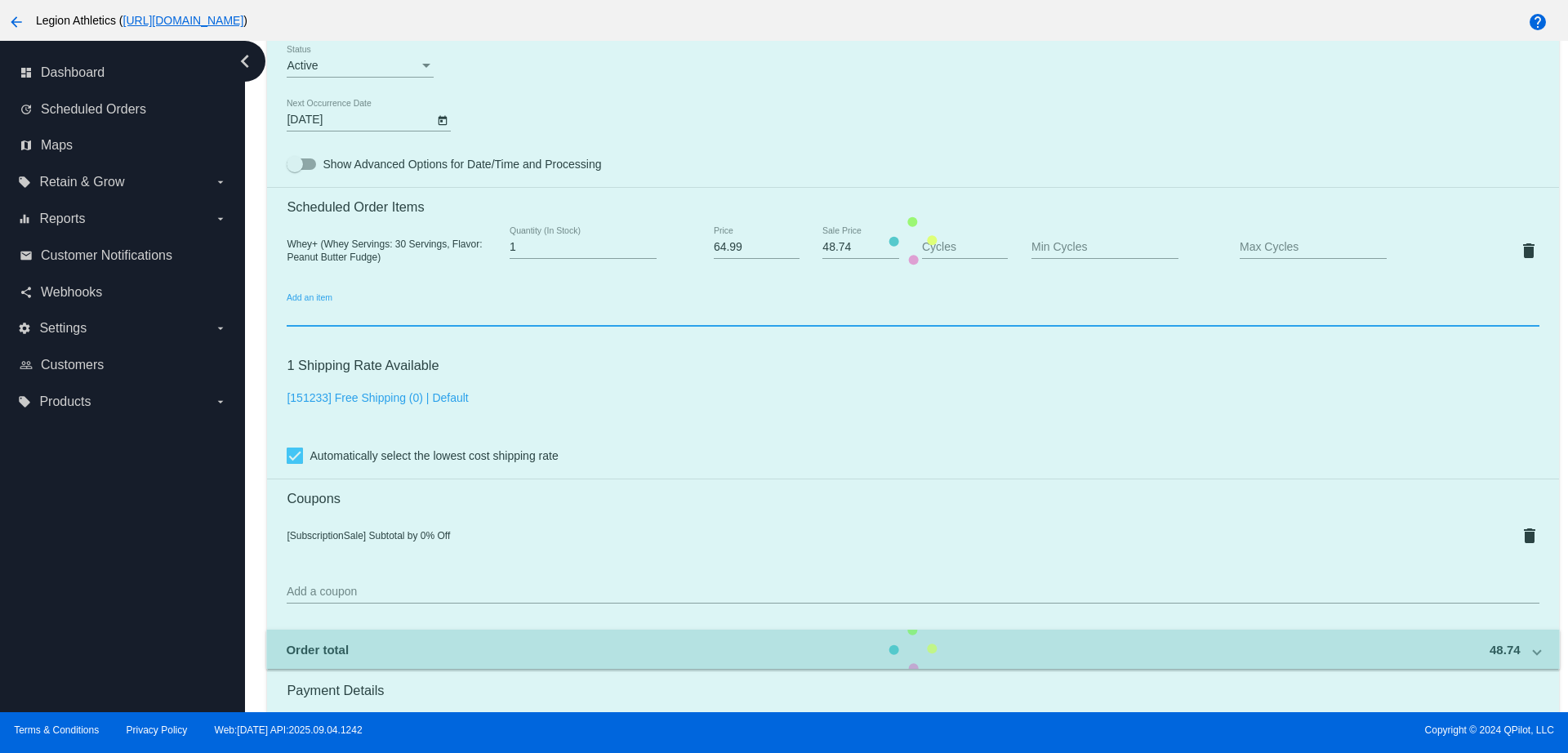
scroll to position [998, 0]
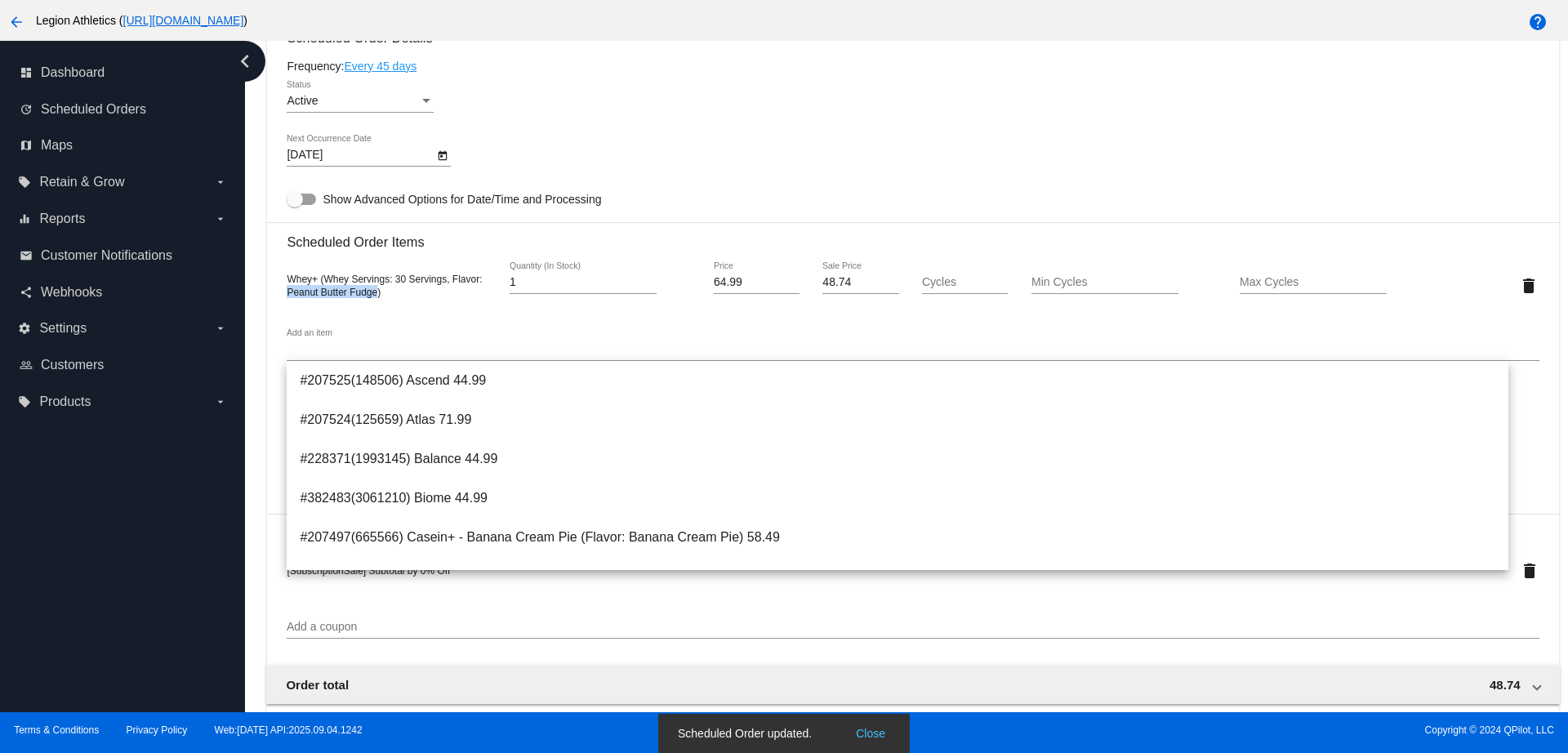
copy span "Peanut Butter Fudge"
drag, startPoint x: 375, startPoint y: 294, endPoint x: 282, endPoint y: 294, distance: 93.0
click at [282, 294] on mat-card "Customer 5820847: Elias Antypas elias.antypas@gmail.com Customer Shipping Enter…" at bounding box center [912, 276] width 1290 height 1690
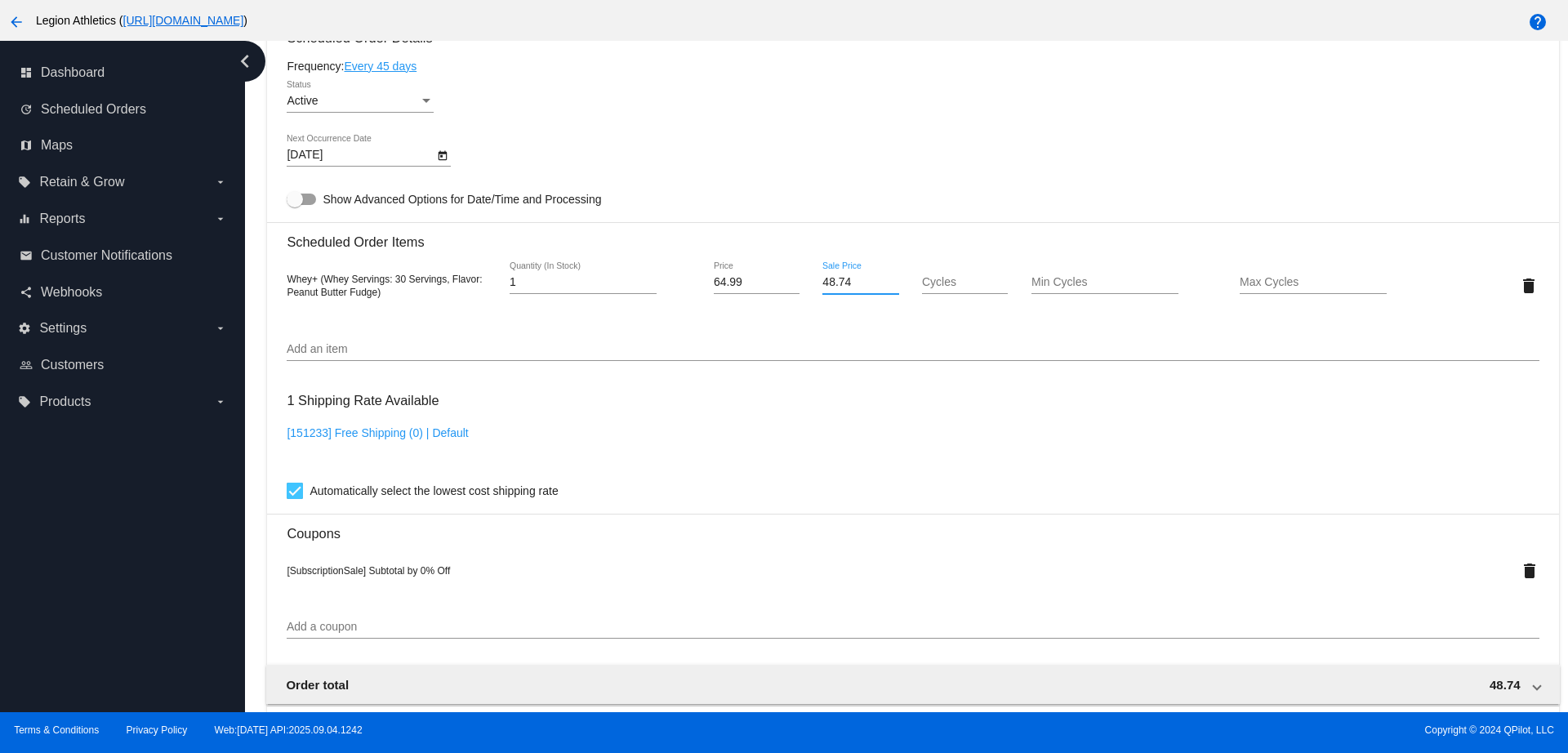
drag, startPoint x: 854, startPoint y: 286, endPoint x: 776, endPoint y: 277, distance: 78.5
click at [808, 285] on div "48.74 Sale Price" at bounding box center [860, 285] width 104 height 46
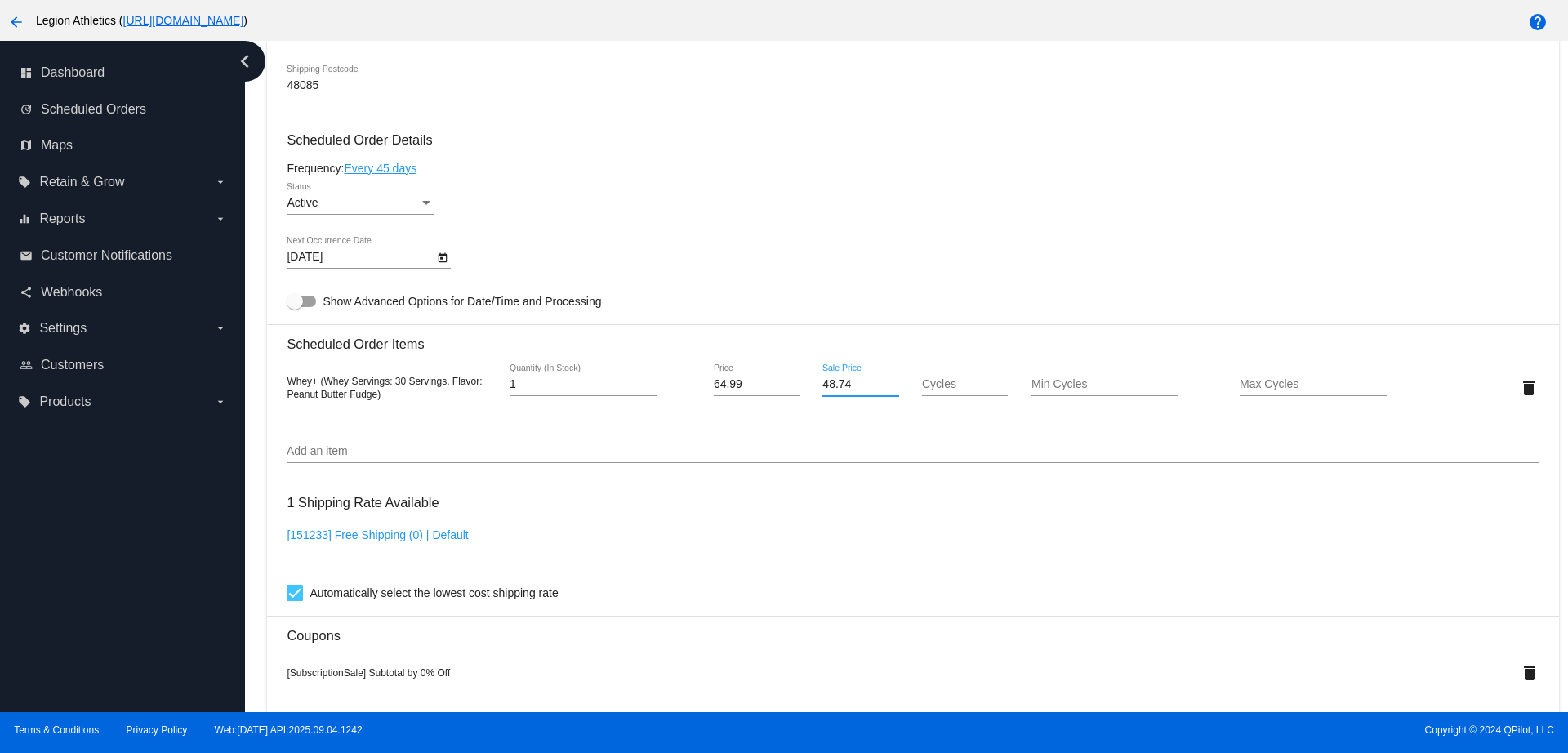
scroll to position [1407, 0]
